Goal: Task Accomplishment & Management: Manage account settings

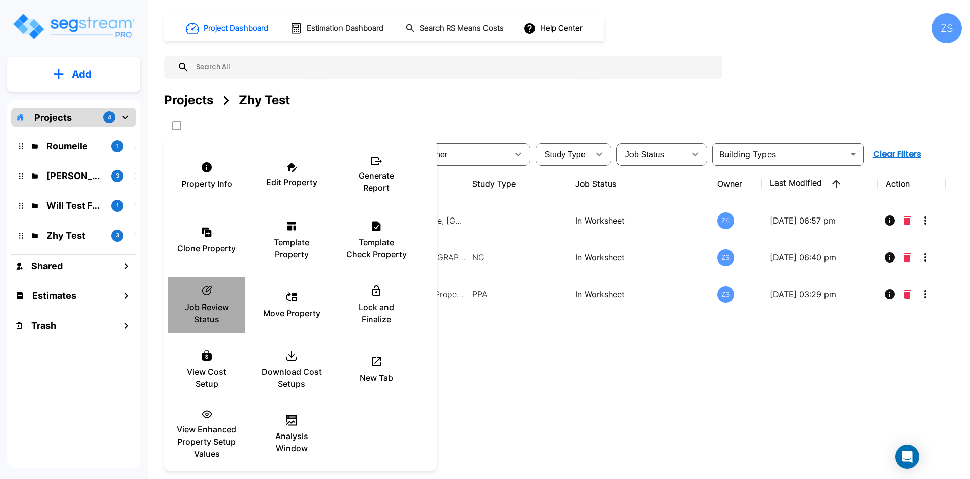
click at [207, 313] on p "Job Review Status" at bounding box center [206, 313] width 61 height 24
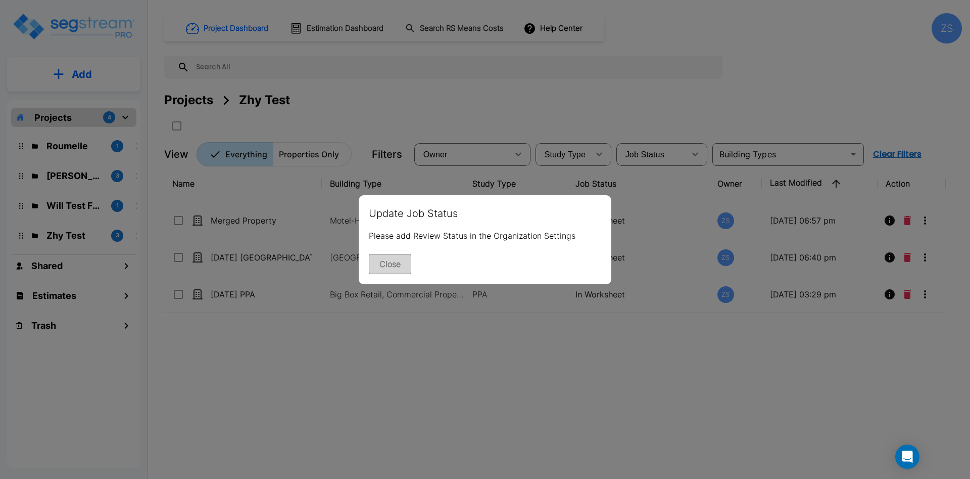
click at [404, 264] on button "Close" at bounding box center [390, 264] width 42 height 20
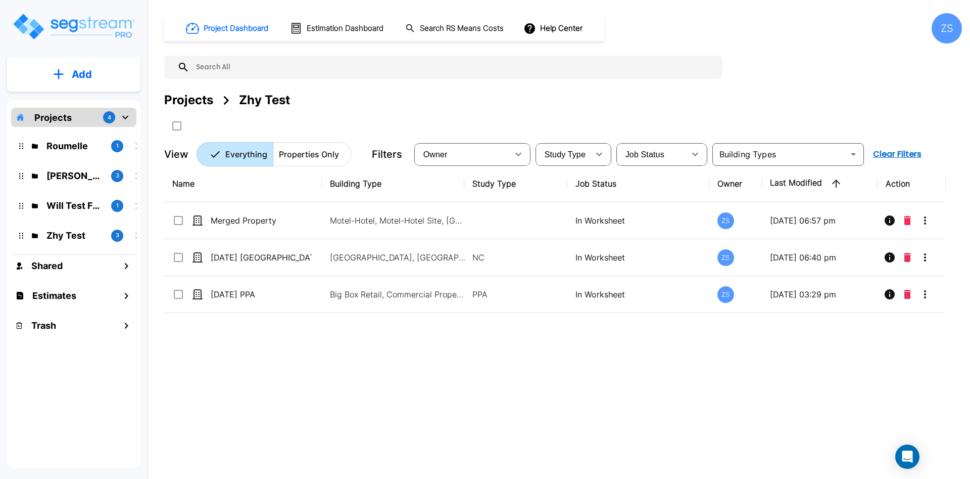
click at [938, 25] on div "ZS" at bounding box center [947, 28] width 30 height 30
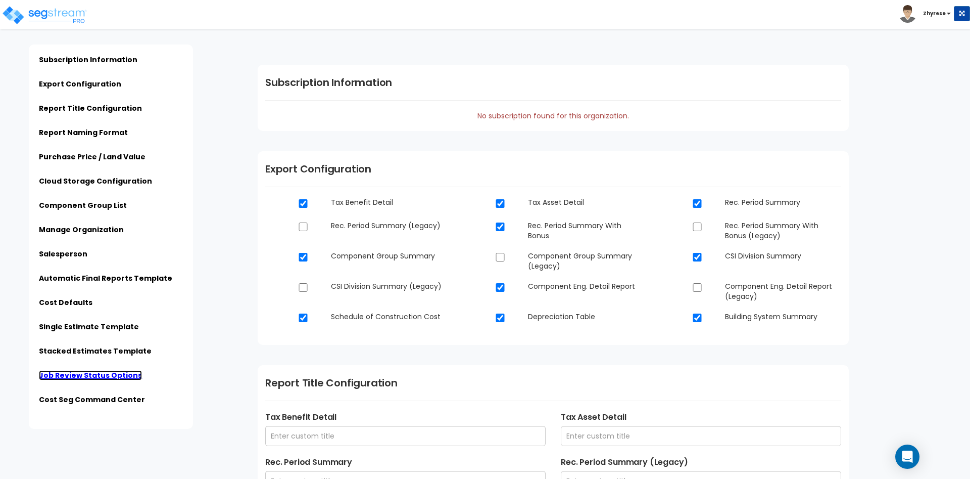
click at [72, 373] on link "Job Review Status Options" at bounding box center [90, 375] width 103 height 10
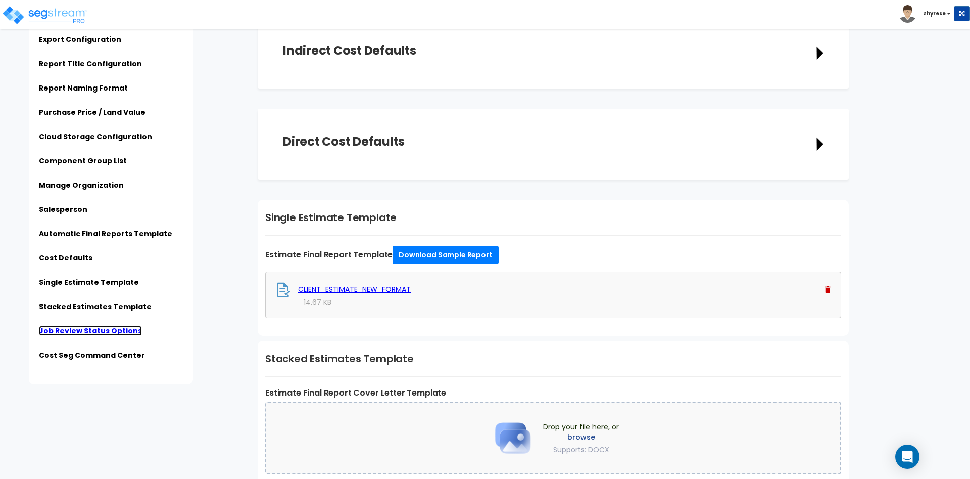
scroll to position [2334, 0]
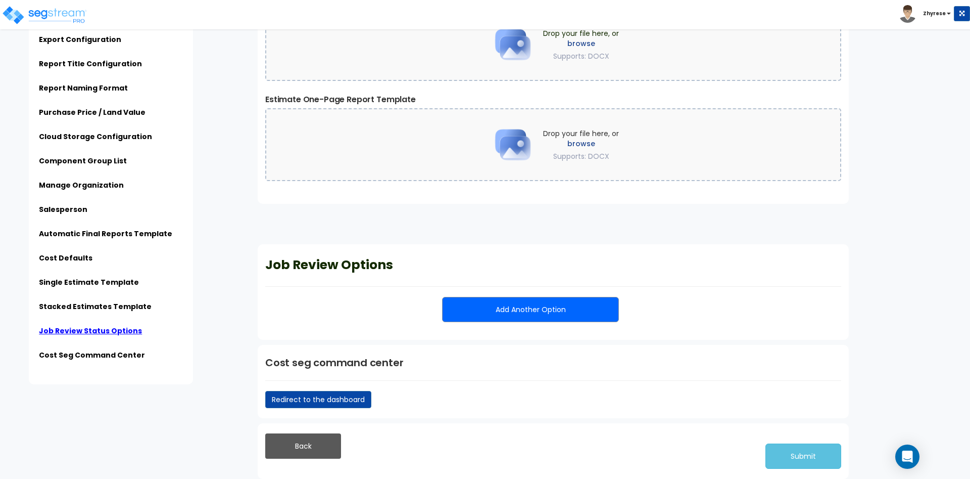
click at [553, 302] on button "Add Another Option" at bounding box center [530, 309] width 177 height 25
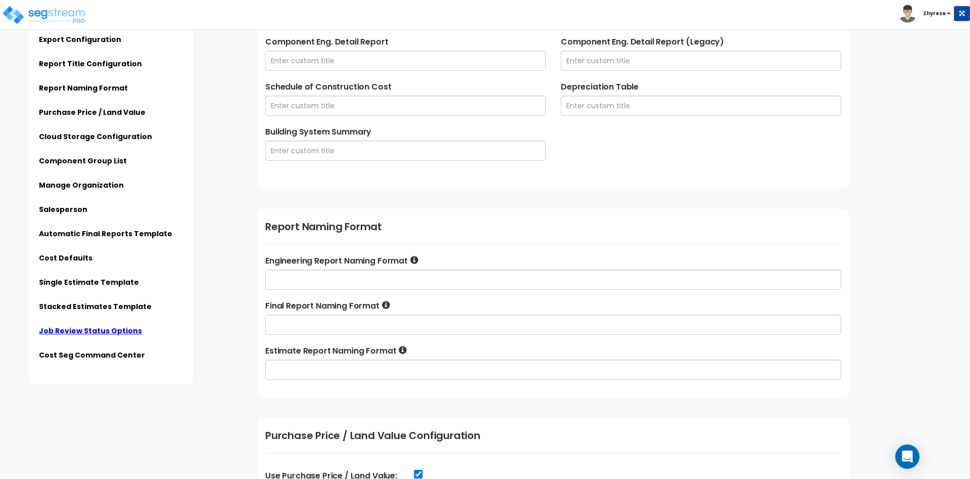
scroll to position [581, 0]
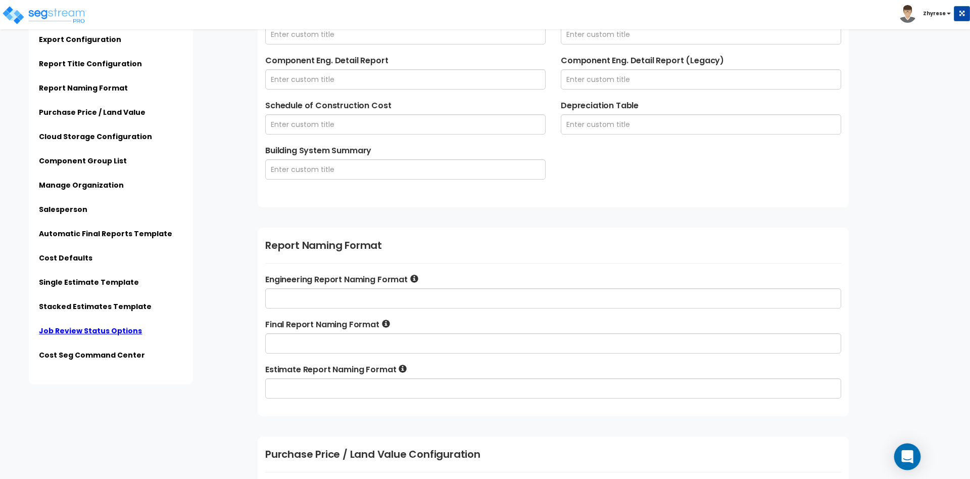
click at [902, 456] on div "Open Intercom Messenger" at bounding box center [907, 456] width 27 height 27
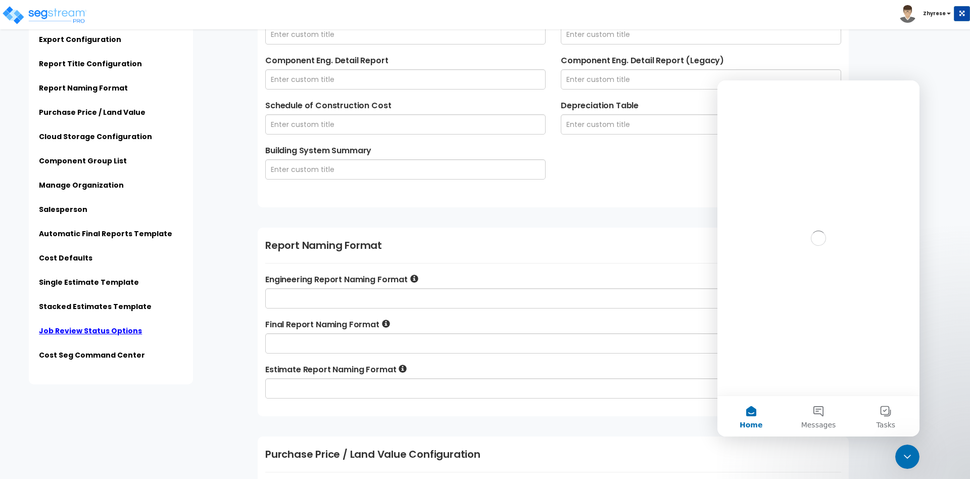
scroll to position [0, 0]
